Goal: Transaction & Acquisition: Download file/media

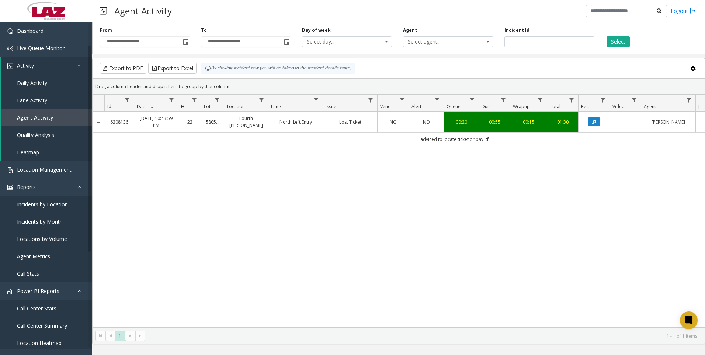
scroll to position [37, 0]
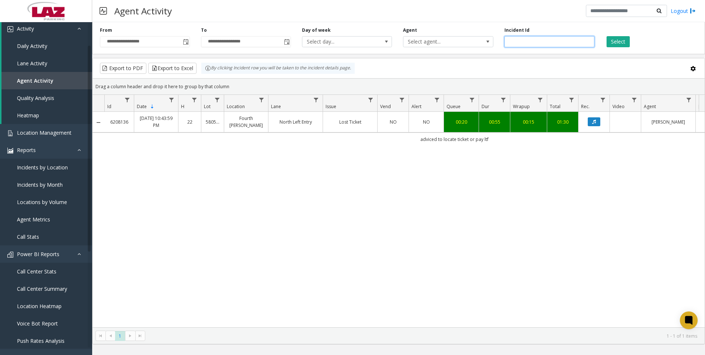
click at [562, 43] on input "*******" at bounding box center [549, 41] width 90 height 11
click at [619, 43] on button "Select" at bounding box center [617, 41] width 23 height 11
click at [599, 122] on button "Data table" at bounding box center [594, 121] width 13 height 9
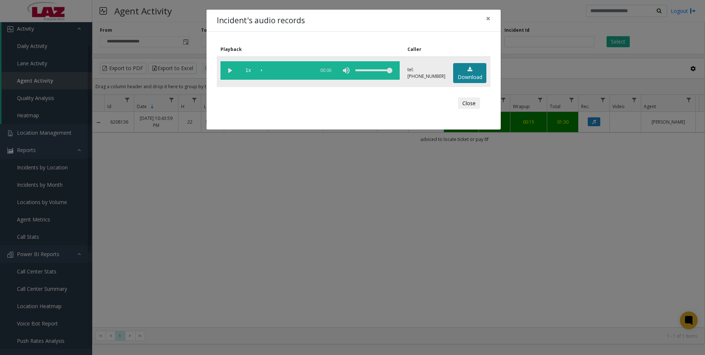
click at [456, 74] on link "Download" at bounding box center [469, 73] width 33 height 20
click at [622, 261] on div "Incident's audio records × Playback Caller 1x 01:08 tel:[PHONE_NUMBER] Download…" at bounding box center [352, 177] width 705 height 355
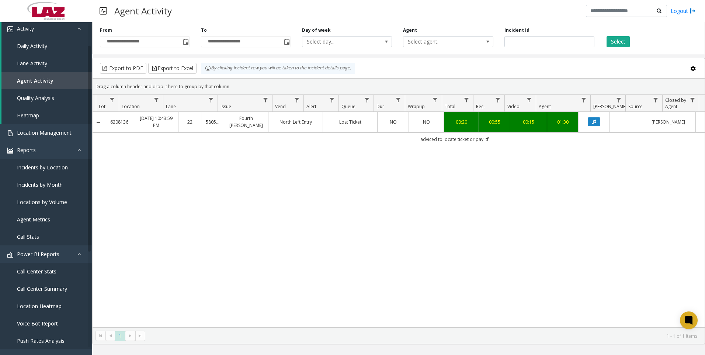
scroll to position [0, 0]
drag, startPoint x: 613, startPoint y: 186, endPoint x: 596, endPoint y: 135, distance: 54.0
click at [614, 186] on div "6208136 [DATE] 10:43:59 PM 22 580542 [GEOGRAPHIC_DATA][PERSON_NAME] Left Entry …" at bounding box center [399, 219] width 612 height 215
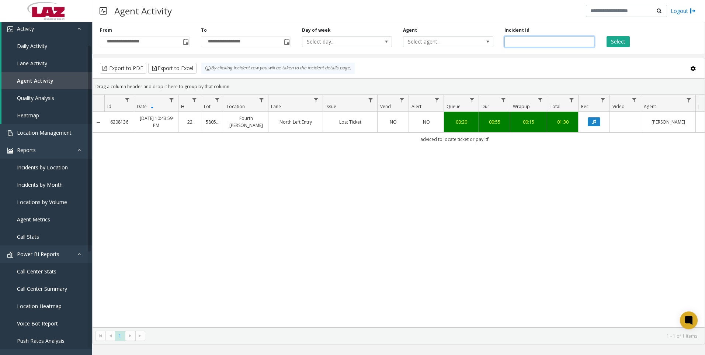
click at [528, 36] on input "*******" at bounding box center [549, 41] width 90 height 11
paste input "number"
click at [618, 47] on button "Select" at bounding box center [617, 41] width 23 height 11
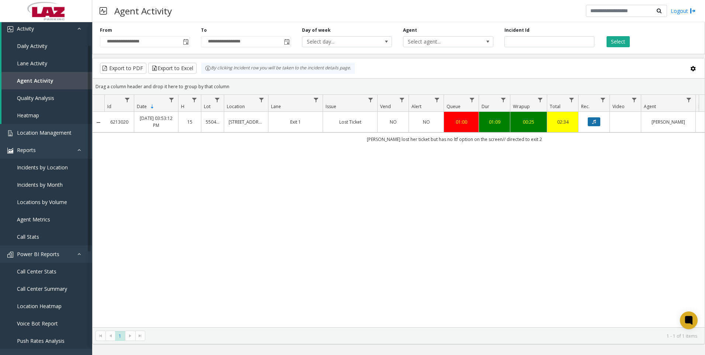
click at [594, 124] on icon "Data table" at bounding box center [594, 121] width 4 height 4
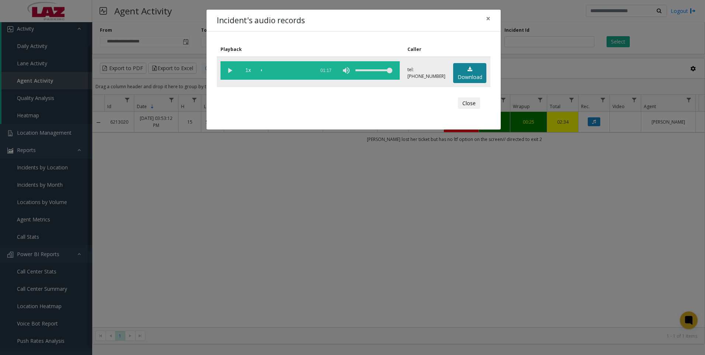
click at [465, 79] on link "Download" at bounding box center [469, 73] width 33 height 20
click at [654, 273] on div "Incident's audio records × Playback Caller 1x 01:17 tel:[PHONE_NUMBER] Download…" at bounding box center [352, 177] width 705 height 355
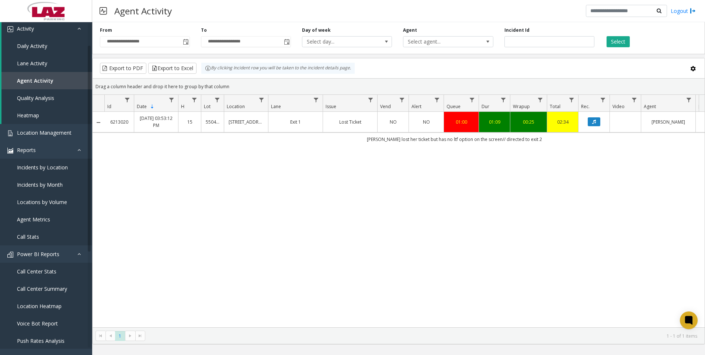
click at [599, 240] on div "6213020 [DATE] 03:53:12 PM 15 550461 [STREET_ADDRESS] Exit 1 Lost Ticket NO NO …" at bounding box center [399, 219] width 612 height 215
click at [532, 46] on input "*******" at bounding box center [549, 41] width 90 height 11
paste input "number"
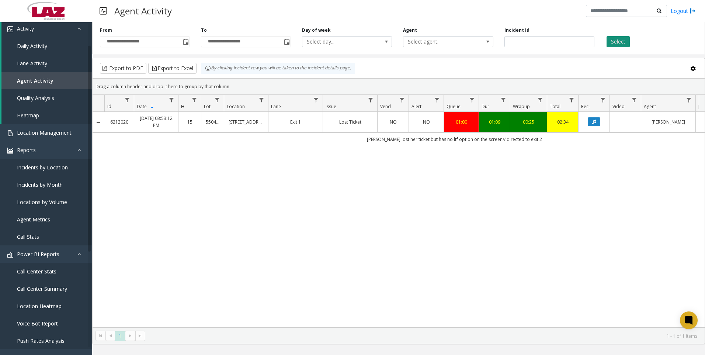
click at [618, 37] on button "Select" at bounding box center [617, 41] width 23 height 11
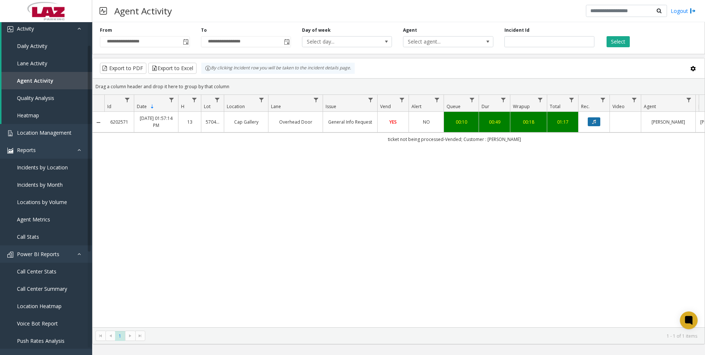
click at [591, 125] on button "Data table" at bounding box center [594, 121] width 13 height 9
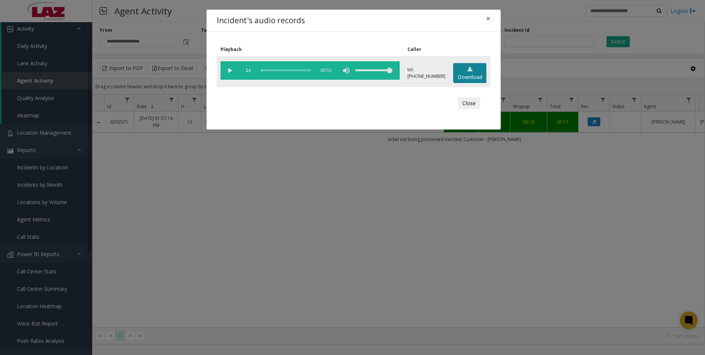
click at [474, 76] on link "Download" at bounding box center [469, 73] width 33 height 20
click at [639, 281] on div "Incident's audio records × Playback Caller 1x 00:53 tel:[PHONE_NUMBER] Download…" at bounding box center [352, 177] width 705 height 355
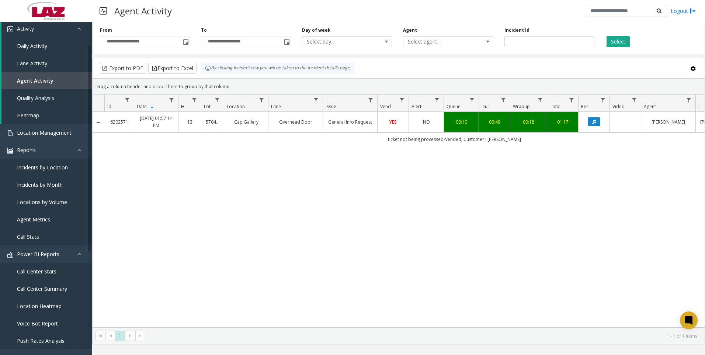
click at [631, 211] on div "6202571 [DATE] 01:57:14 PM 13 570427 Cap Gallery Overhead Door General Info Req…" at bounding box center [399, 219] width 612 height 215
click at [529, 46] on input "*******" at bounding box center [549, 41] width 90 height 11
paste input "number"
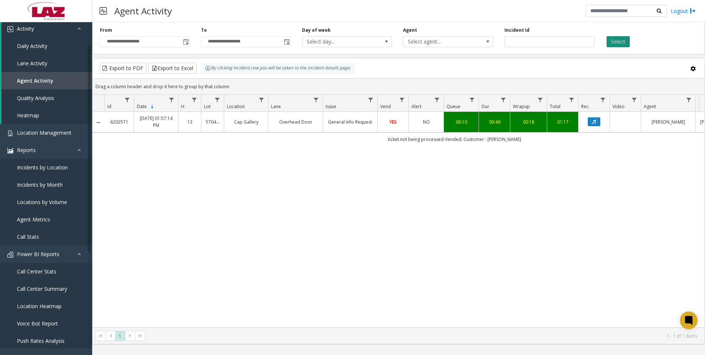
click at [615, 39] on button "Select" at bounding box center [617, 41] width 23 height 11
click at [593, 123] on icon "Data table" at bounding box center [594, 121] width 4 height 4
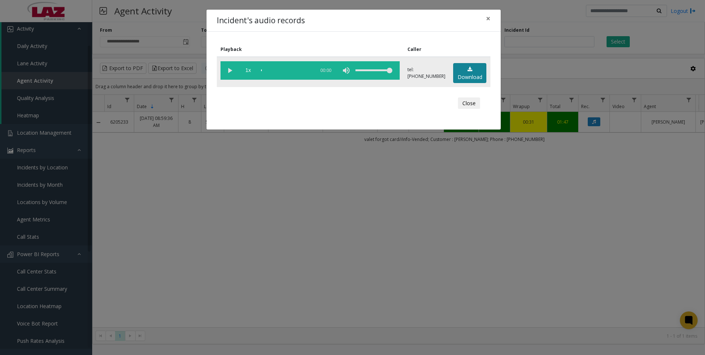
click at [465, 66] on link "Download" at bounding box center [469, 73] width 33 height 20
click at [630, 281] on div "Incident's audio records × Playback Caller 1x 01:09 tel:[PHONE_NUMBER] Download…" at bounding box center [352, 177] width 705 height 355
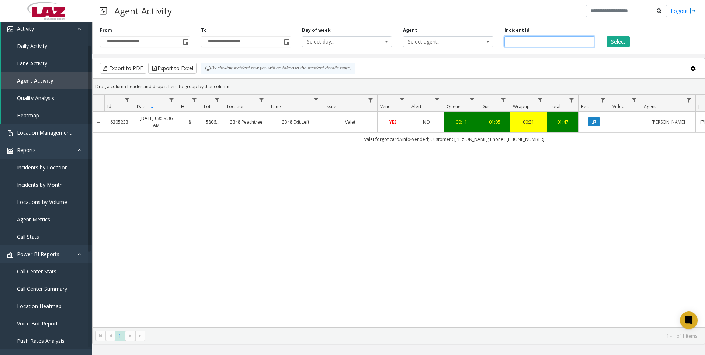
click at [525, 43] on input "*******" at bounding box center [549, 41] width 90 height 11
paste input "number"
type input "*******"
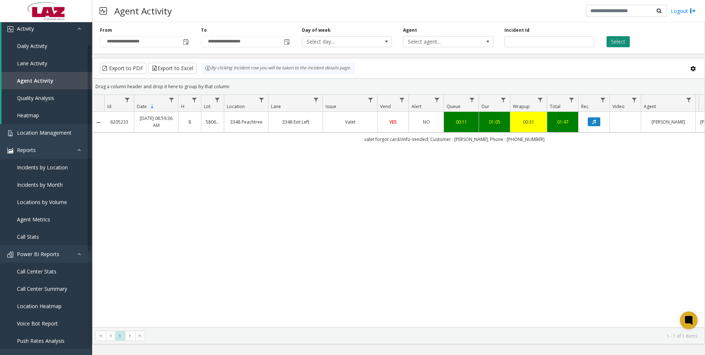
click at [608, 38] on button "Select" at bounding box center [617, 41] width 23 height 11
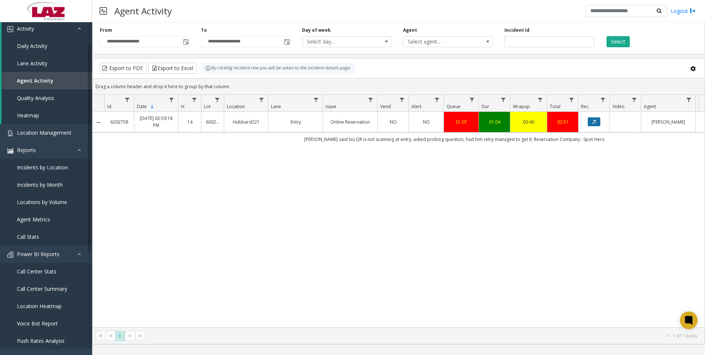
click at [593, 122] on icon "Data table" at bounding box center [594, 121] width 4 height 4
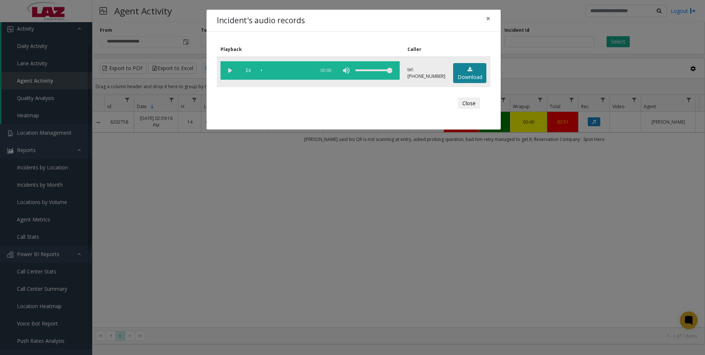
click at [462, 78] on link "Download" at bounding box center [469, 73] width 33 height 20
click at [606, 271] on div "Incident's audio records × Playback Caller 1x 01:08 tel:[PHONE_NUMBER] Download…" at bounding box center [352, 177] width 705 height 355
